Goal: Task Accomplishment & Management: Use online tool/utility

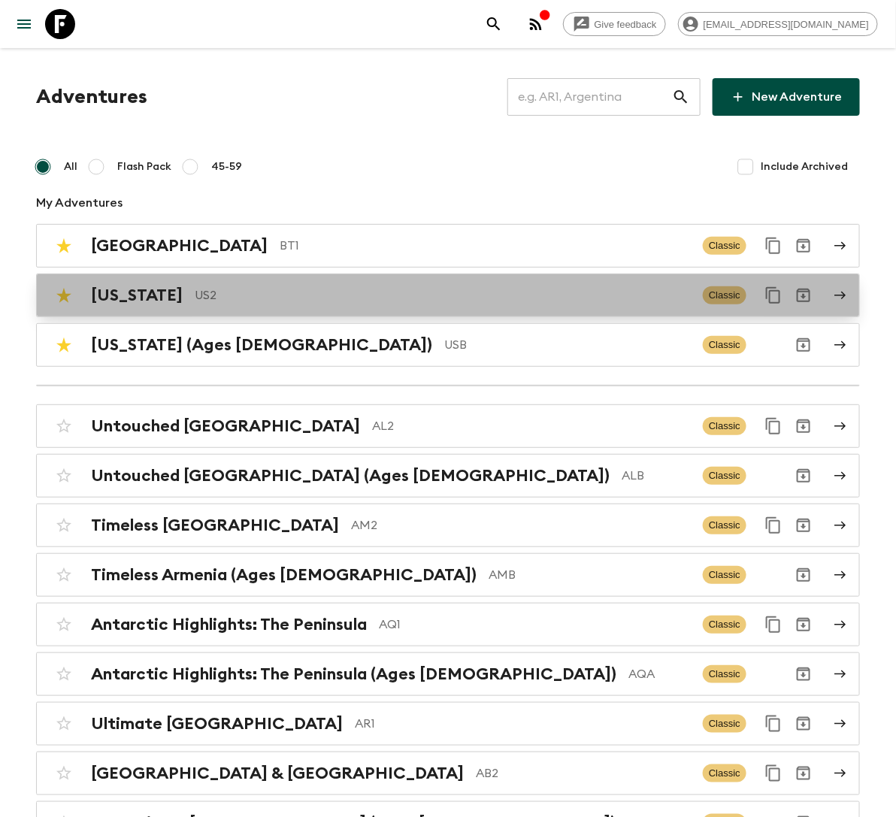
click at [202, 302] on p "US2" at bounding box center [443, 296] width 496 height 18
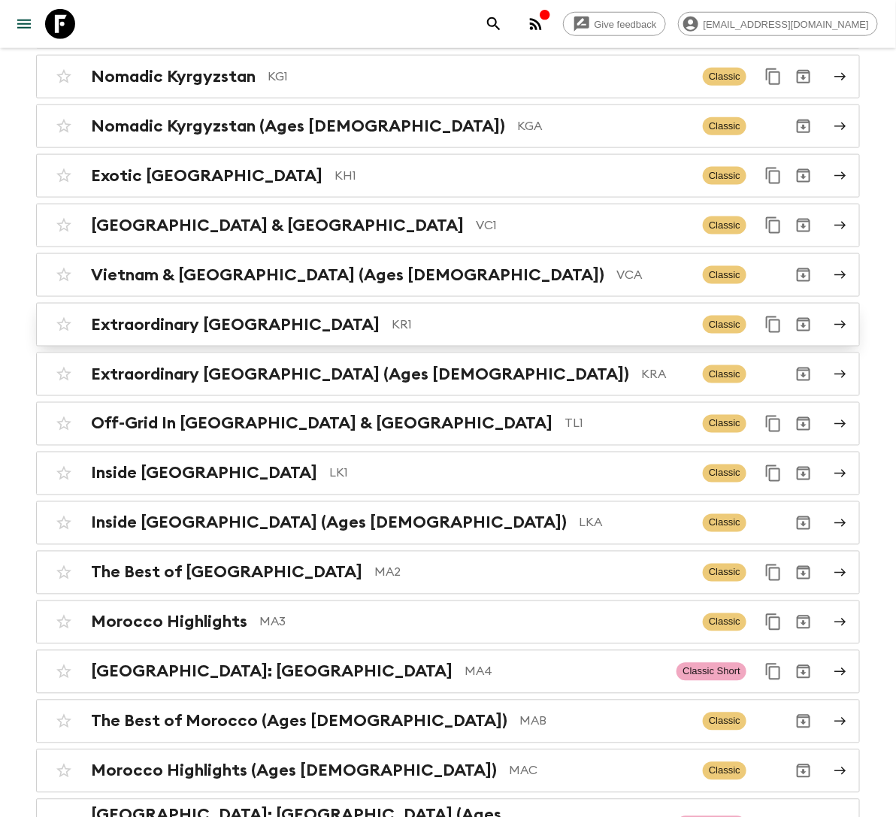
scroll to position [3929, 0]
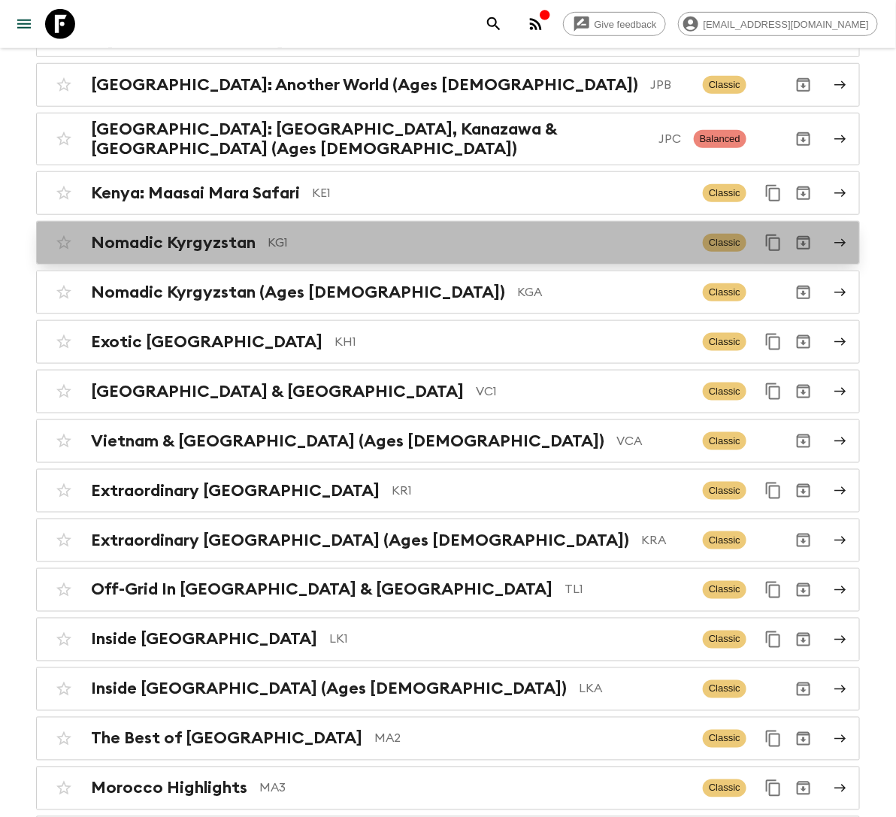
click at [253, 233] on h2 "Nomadic Kyrgyzstan" at bounding box center [173, 243] width 165 height 20
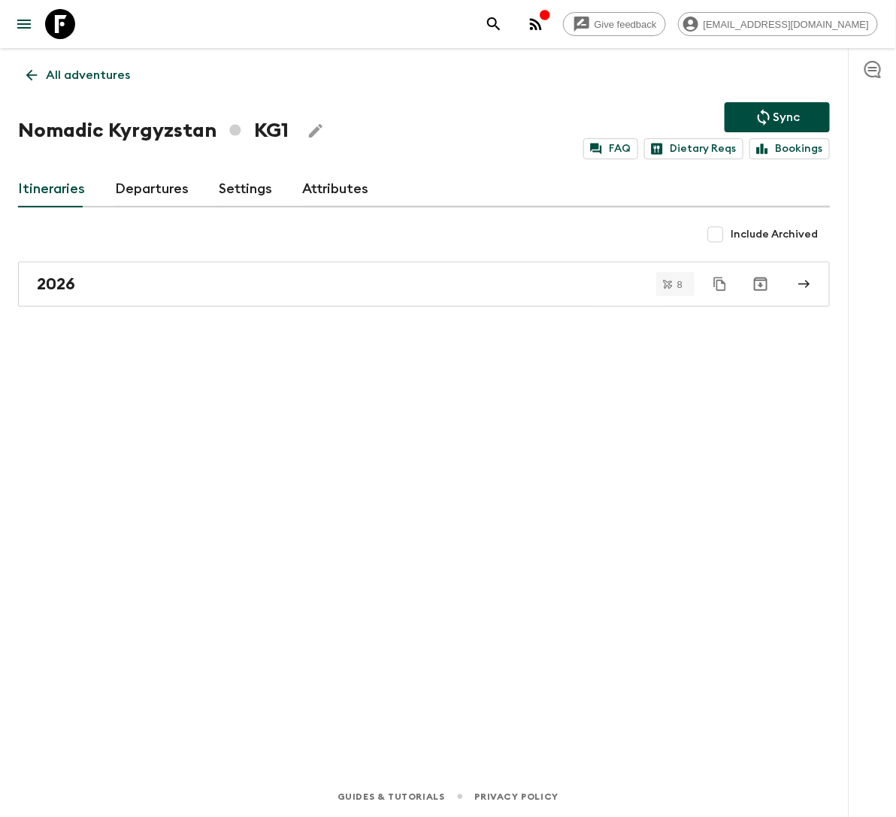
click at [147, 186] on link "Departures" at bounding box center [152, 189] width 74 height 36
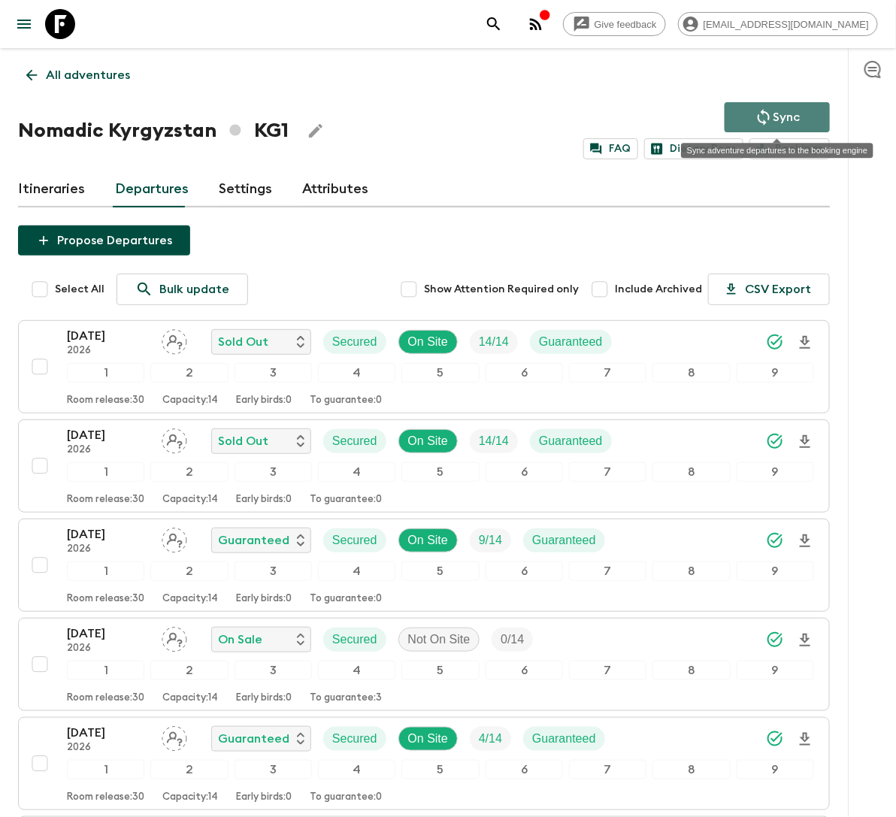
click at [787, 116] on p "Sync" at bounding box center [786, 117] width 27 height 18
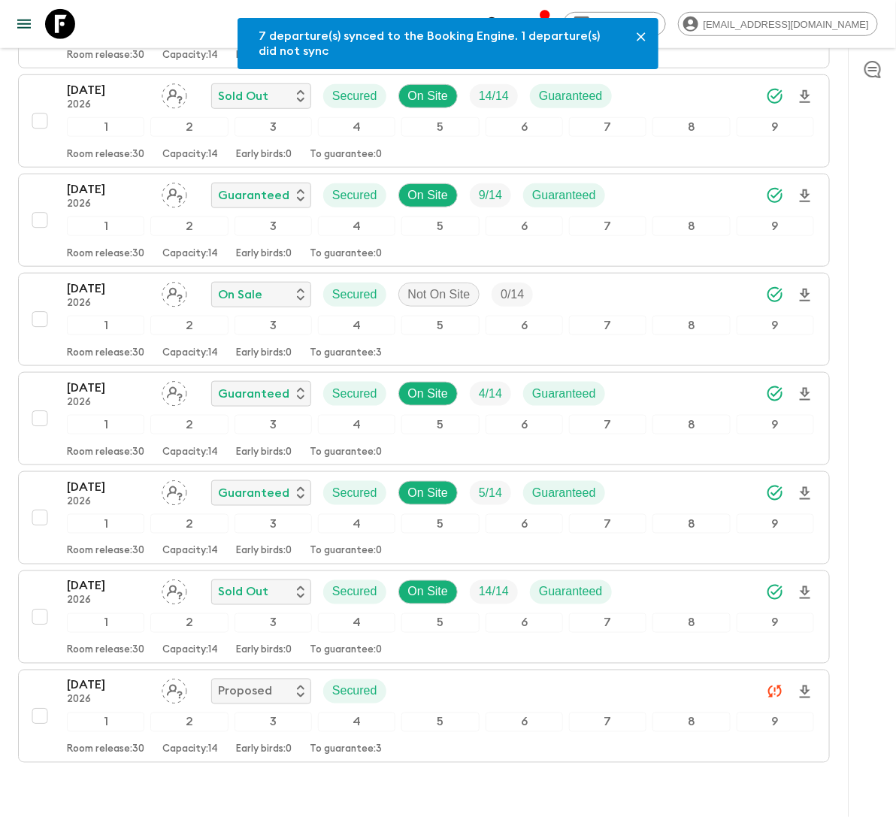
scroll to position [420, 0]
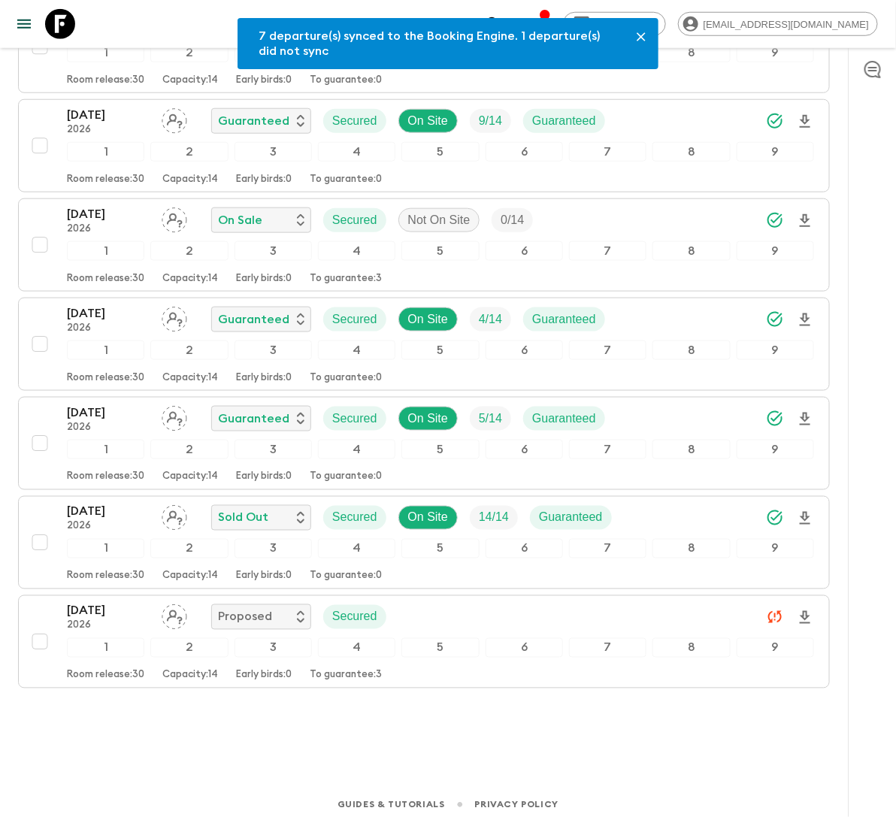
click at [638, 34] on icon "Close" at bounding box center [641, 36] width 9 height 9
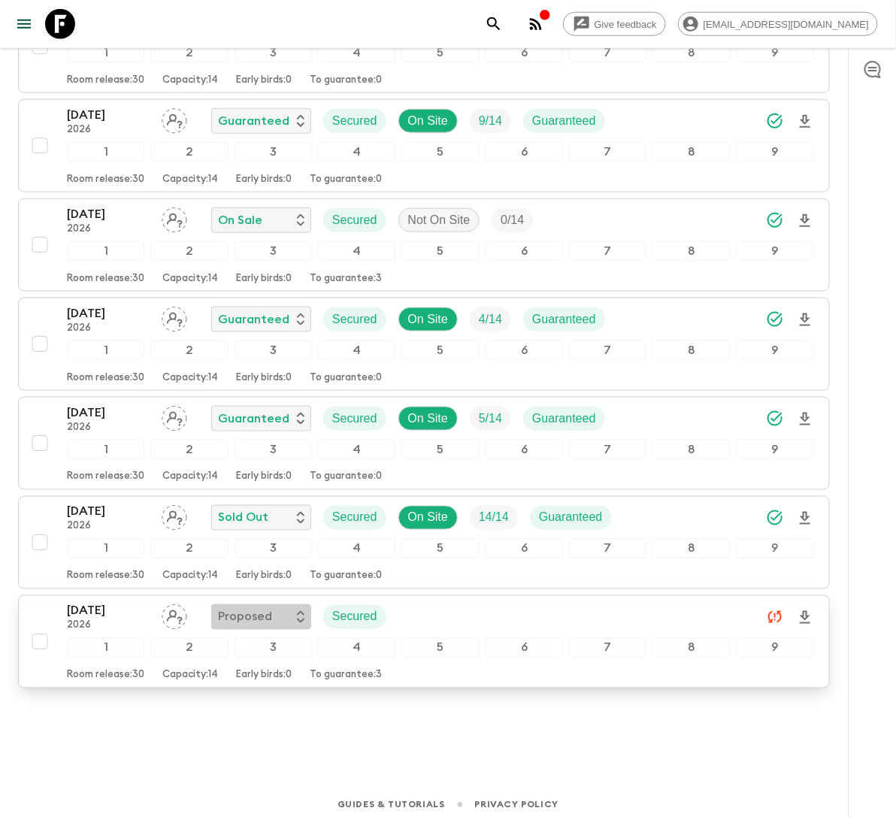
click at [292, 608] on div "Proposed" at bounding box center [261, 617] width 86 height 18
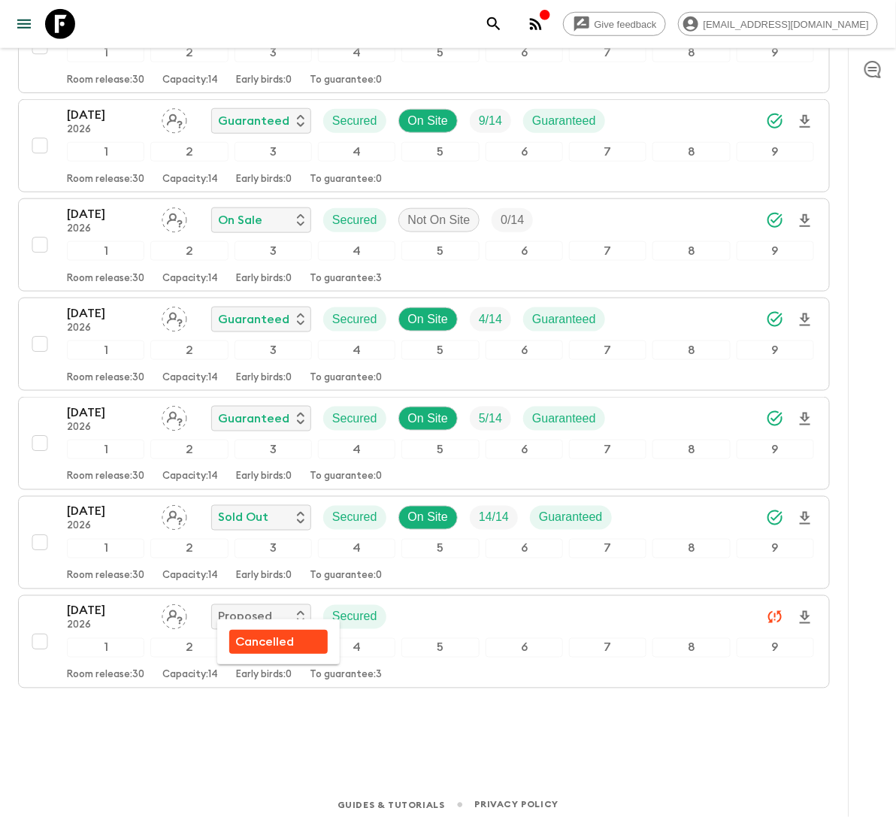
click at [451, 746] on div at bounding box center [448, 408] width 896 height 817
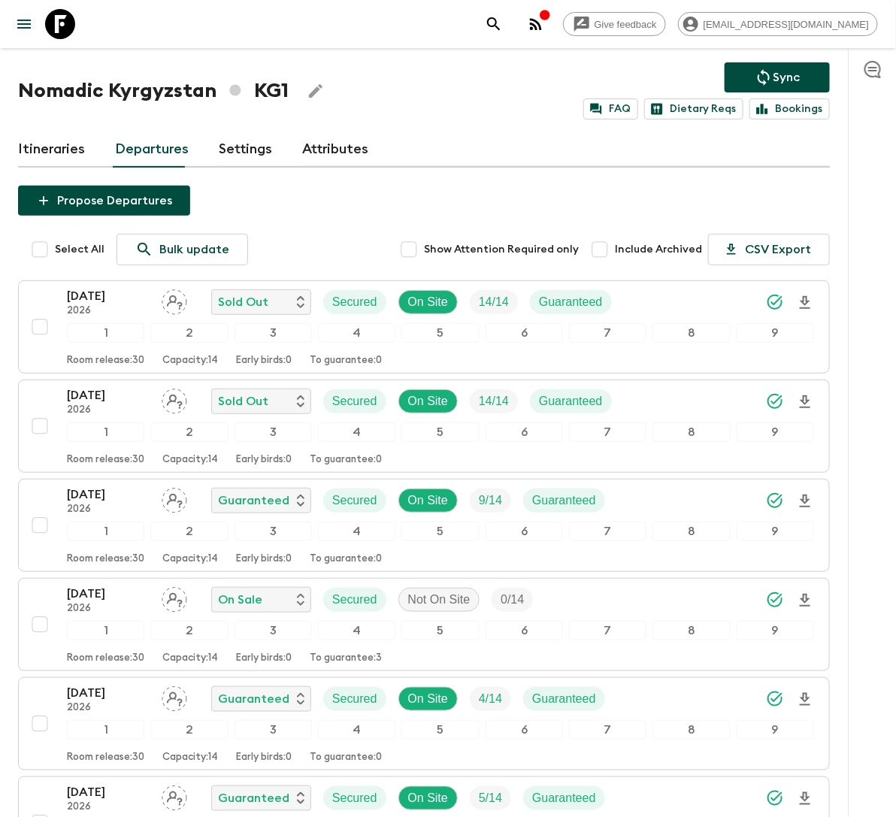
scroll to position [0, 0]
